Goal: Information Seeking & Learning: Understand process/instructions

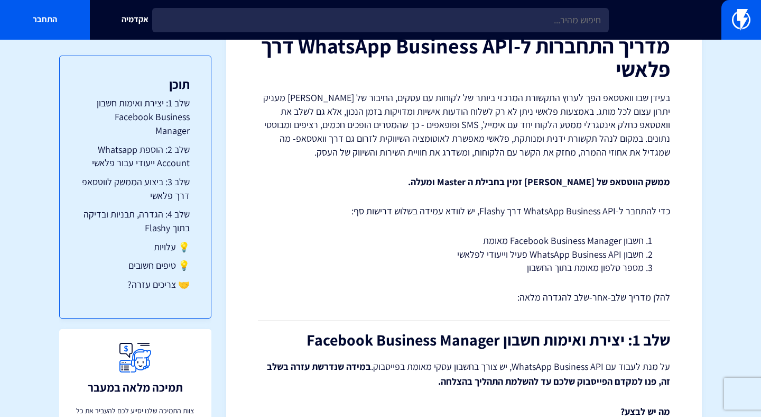
scroll to position [78, 0]
drag, startPoint x: 609, startPoint y: 240, endPoint x: 524, endPoint y: 244, distance: 85.2
click at [524, 244] on li "חשבון Facebook Business Manager מאומת" at bounding box center [463, 240] width 359 height 14
drag, startPoint x: 544, startPoint y: 248, endPoint x: 567, endPoint y: 254, distance: 23.3
click at [546, 249] on li "חשבון WhatsApp Business API פעיל וייעודי לפלאשי" at bounding box center [463, 254] width 359 height 14
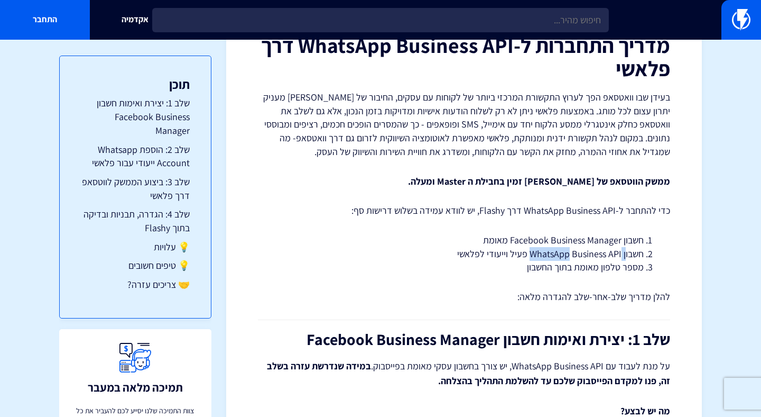
drag, startPoint x: 624, startPoint y: 257, endPoint x: 567, endPoint y: 258, distance: 57.1
click at [567, 258] on li "חשבון WhatsApp Business API פעיל וייעודי לפלאשי" at bounding box center [463, 254] width 359 height 14
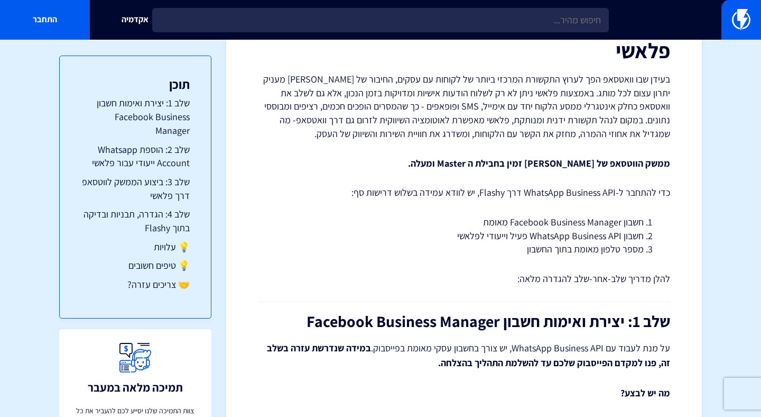
scroll to position [114, 0]
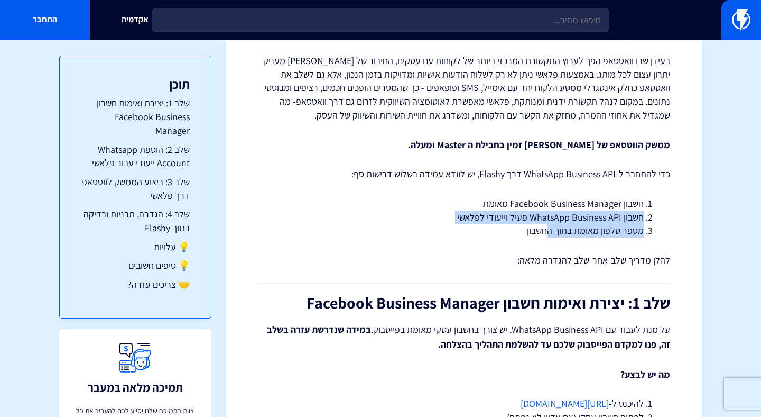
drag, startPoint x: 645, startPoint y: 223, endPoint x: 548, endPoint y: 235, distance: 98.6
click at [548, 235] on ol "חשבון Facebook Business Manager מאומת חשבון WhatsApp Business API פעיל וייעודי …" at bounding box center [464, 217] width 381 height 41
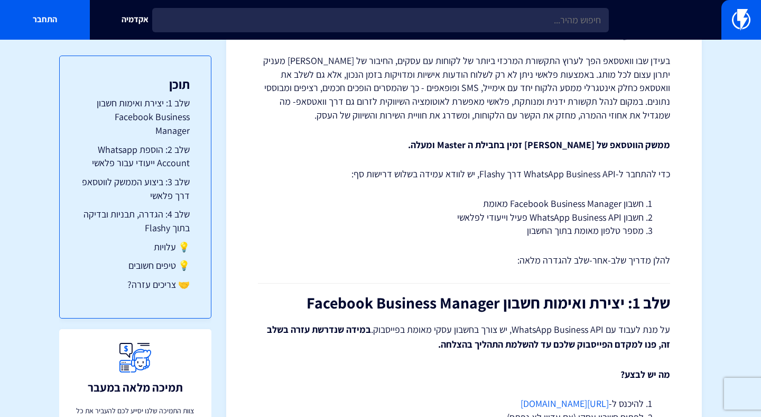
drag, startPoint x: 548, startPoint y: 235, endPoint x: 624, endPoint y: 254, distance: 79.0
click at [548, 235] on li "מספר טלפון מאומת בתוך החשבון" at bounding box center [463, 231] width 359 height 14
drag, startPoint x: 628, startPoint y: 263, endPoint x: 559, endPoint y: 266, distance: 69.3
click at [559, 266] on p "להלן מדריך שלב-אחר-שלב להגדרה מלאה:" at bounding box center [464, 260] width 412 height 14
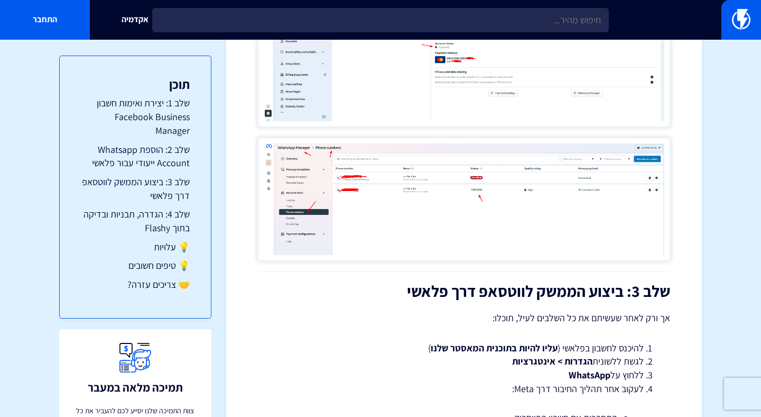
scroll to position [1389, 0]
